Goal: Task Accomplishment & Management: Manage account settings

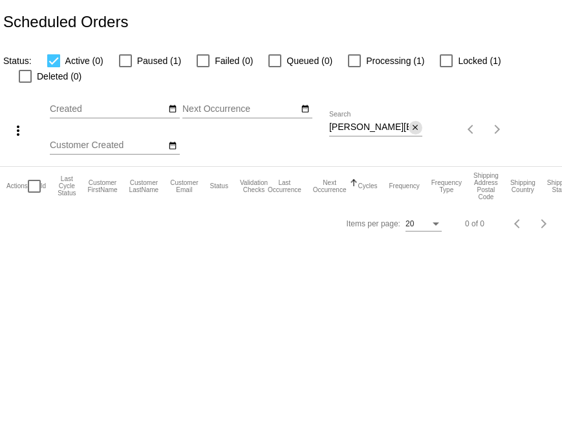
click at [415, 127] on mat-icon "close" at bounding box center [414, 128] width 9 height 10
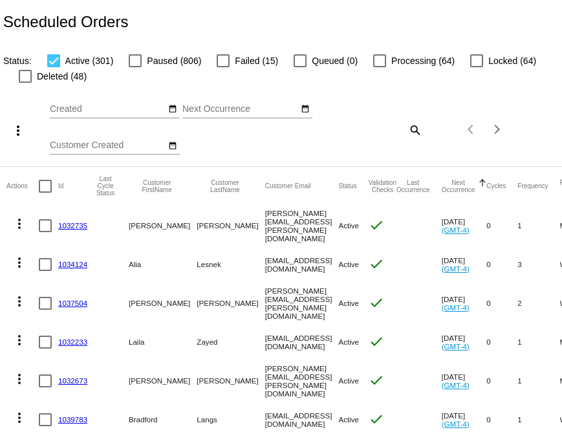
click at [413, 130] on mat-icon "search" at bounding box center [415, 130] width 16 height 20
click at [372, 132] on input "Search" at bounding box center [375, 127] width 93 height 10
paste input "mountaingoat242@gmail.com"
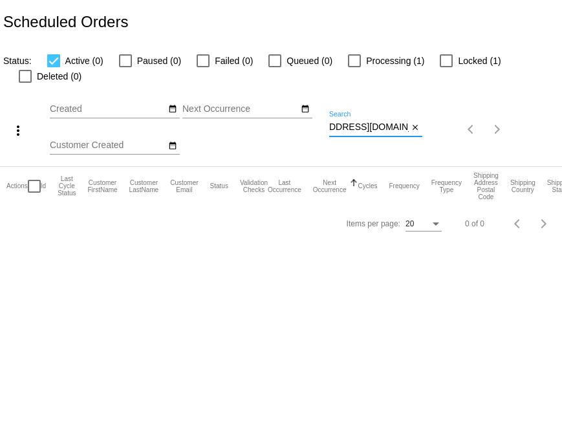
type input "mountaingoat242@gmail.com"
click at [416, 126] on mat-icon "close" at bounding box center [414, 128] width 9 height 10
click at [413, 131] on app-dashboard-scheduled-orders "Scheduled Orders Status: Active (0) Paused (0) Failed (0) Queued (0) Processing…" at bounding box center [281, 121] width 562 height 242
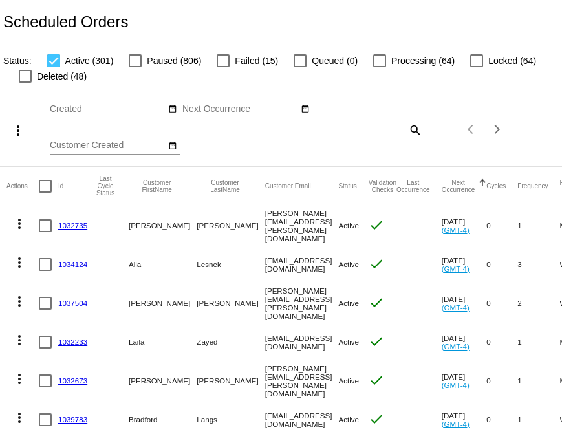
click at [415, 132] on mat-icon "search" at bounding box center [415, 130] width 16 height 20
click at [374, 123] on input "Search" at bounding box center [375, 127] width 93 height 10
paste input "hgh00764@gmail.com"
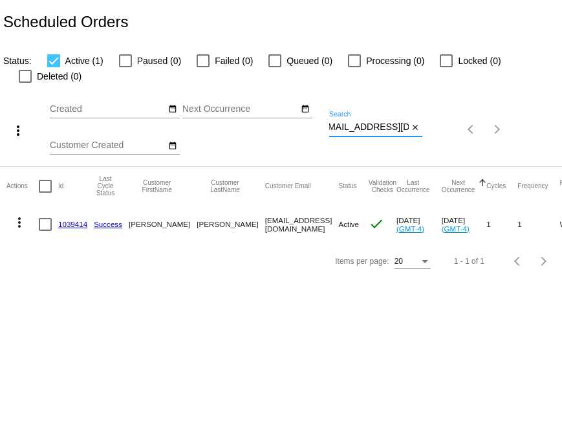
type input "hgh00764@gmail.com"
click at [75, 225] on link "1039414" at bounding box center [72, 224] width 29 height 8
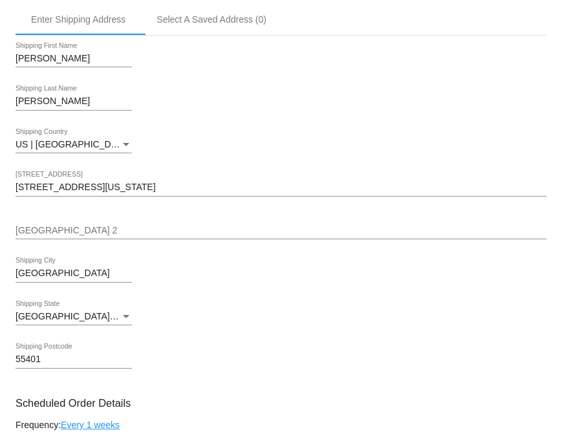
scroll to position [342, 0]
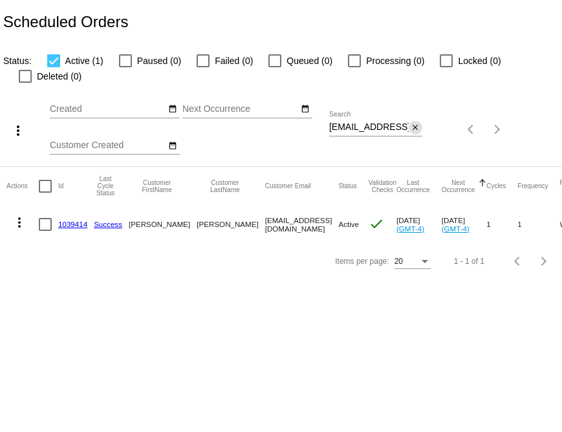
click at [417, 127] on mat-icon "close" at bounding box center [414, 128] width 9 height 10
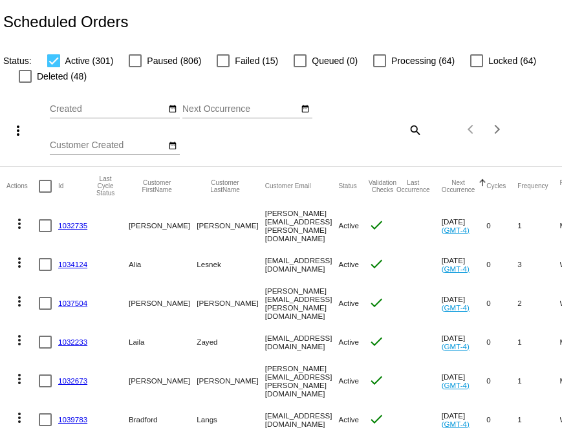
click at [415, 126] on mat-icon "search" at bounding box center [415, 130] width 16 height 20
click at [391, 133] on div "Search" at bounding box center [375, 123] width 93 height 25
type input "[EMAIL_ADDRESS][DOMAIN_NAME]"
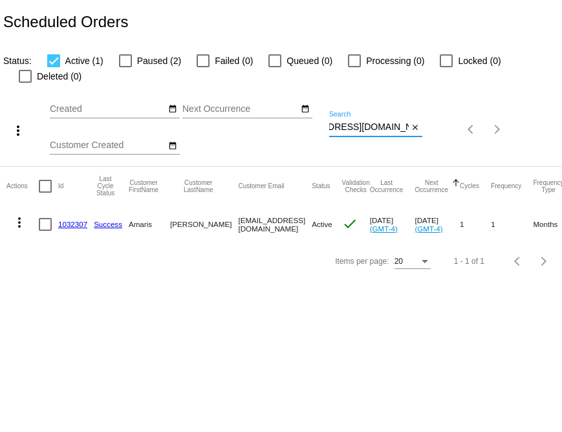
click at [76, 224] on link "1032307" at bounding box center [72, 224] width 29 height 8
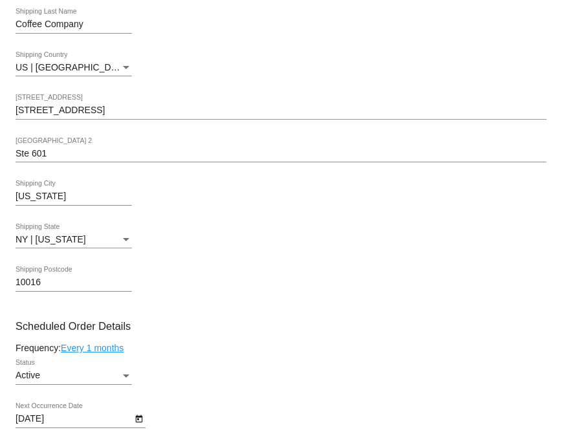
scroll to position [457, 0]
click at [48, 158] on input "Ste 601" at bounding box center [281, 153] width 531 height 10
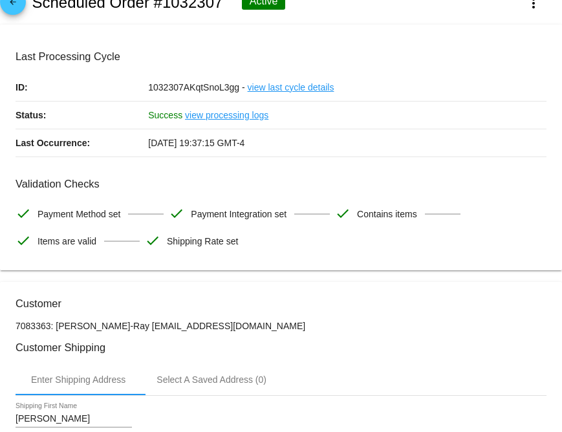
scroll to position [0, 0]
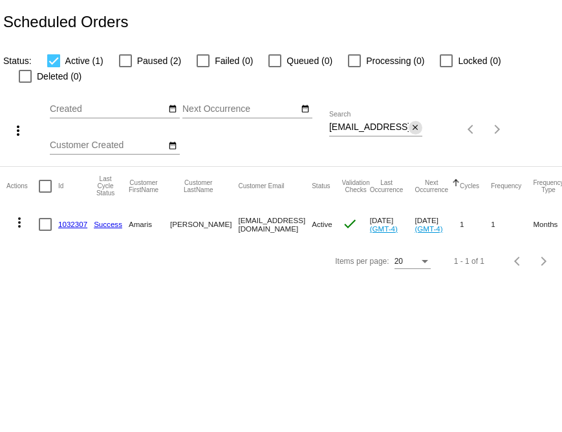
click at [415, 130] on mat-icon "close" at bounding box center [414, 128] width 9 height 10
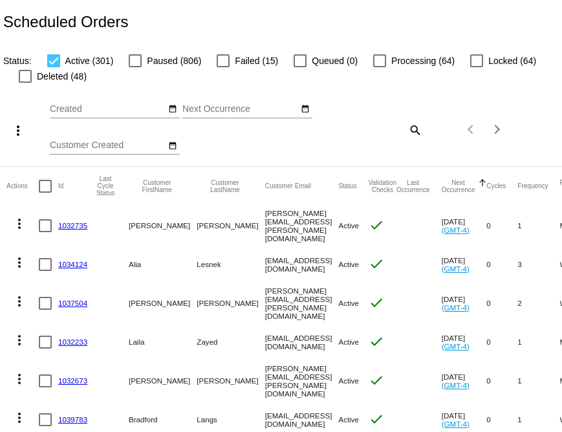
click at [415, 130] on mat-icon "search" at bounding box center [415, 130] width 16 height 20
click at [377, 128] on input "Search" at bounding box center [375, 127] width 93 height 10
paste input "[EMAIL_ADDRESS][DOMAIN_NAME]"
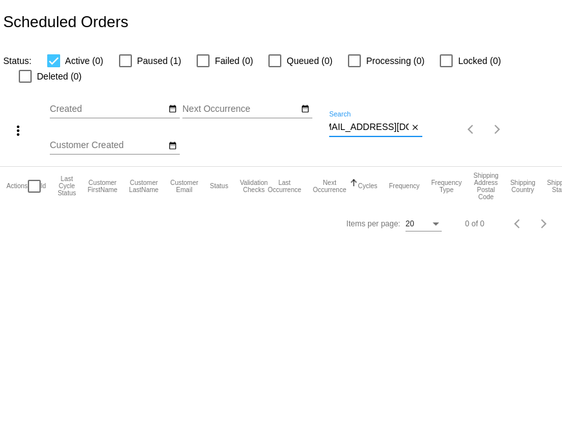
type input "[EMAIL_ADDRESS][DOMAIN_NAME]"
click at [122, 61] on div at bounding box center [125, 60] width 13 height 13
click at [125, 67] on input "Paused (1)" at bounding box center [125, 67] width 1 height 1
checkbox input "true"
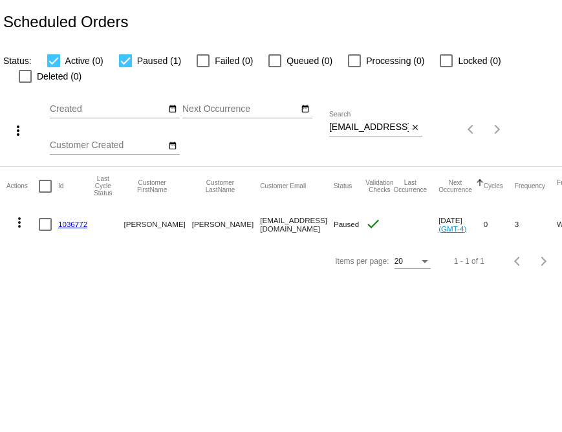
click at [65, 223] on link "1036772" at bounding box center [72, 224] width 29 height 8
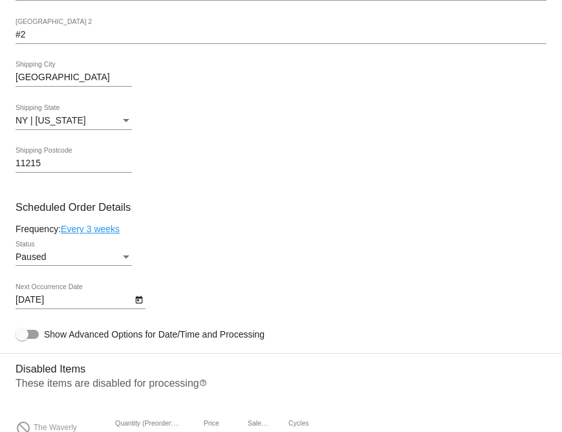
scroll to position [460, 0]
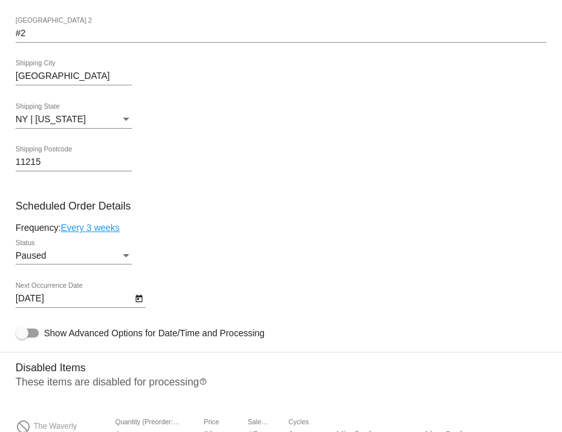
click at [109, 261] on div "Paused" at bounding box center [68, 256] width 105 height 10
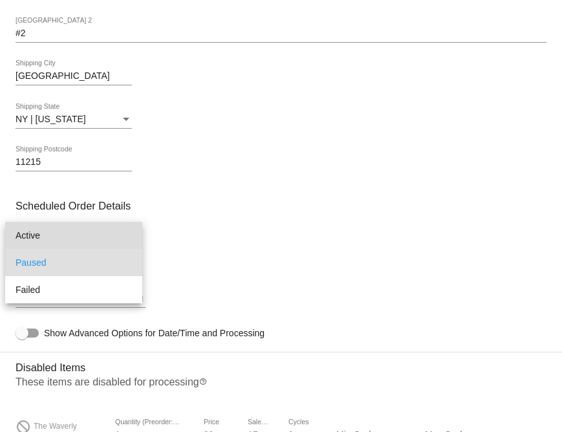
click at [103, 239] on span "Active" at bounding box center [74, 235] width 116 height 27
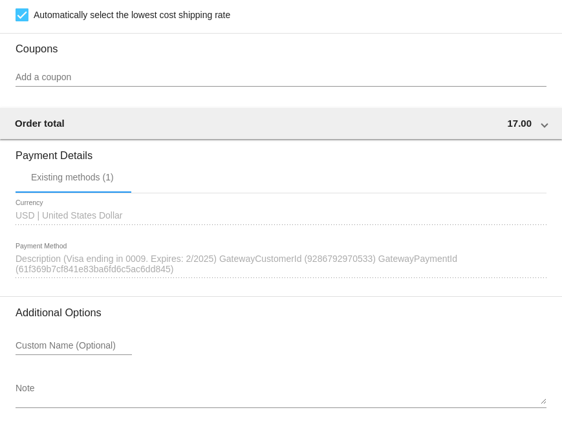
scroll to position [1111, 0]
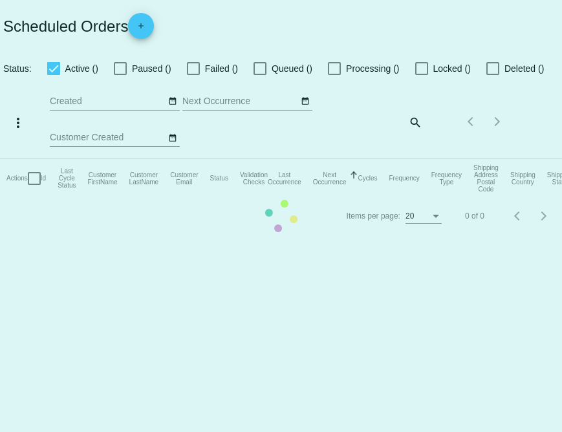
checkbox input "true"
